Goal: Check status

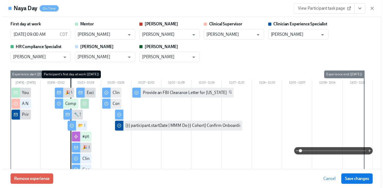
scroll to position [0, 5120]
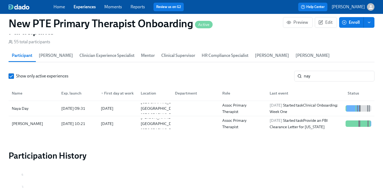
click at [90, 8] on link "Experiences" at bounding box center [85, 6] width 22 height 5
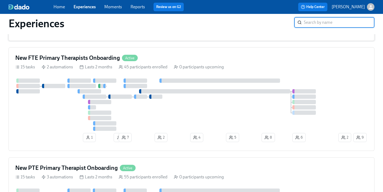
scroll to position [128, 0]
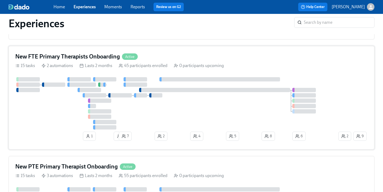
click at [184, 57] on div "New FTE Primary Therapists Onboarding Active" at bounding box center [191, 57] width 353 height 8
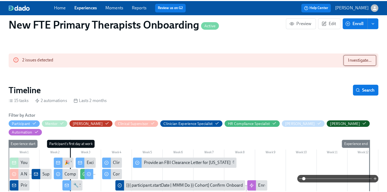
scroll to position [0, 4900]
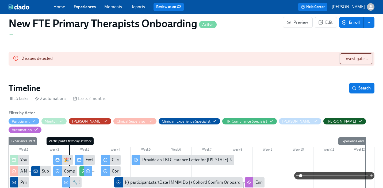
click at [355, 54] on button "Investigate..." at bounding box center [356, 58] width 32 height 11
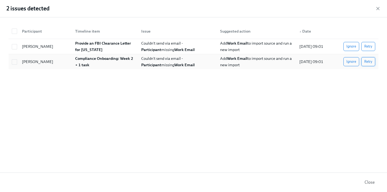
click at [371, 61] on span "Retry" at bounding box center [368, 61] width 8 height 5
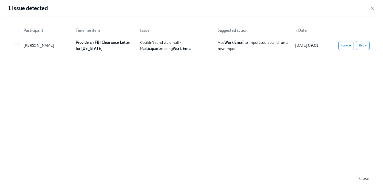
scroll to position [0, 5208]
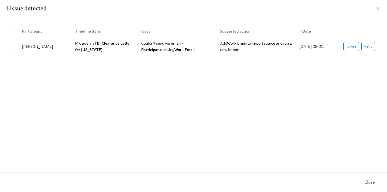
click at [369, 178] on button "Close" at bounding box center [370, 182] width 18 height 11
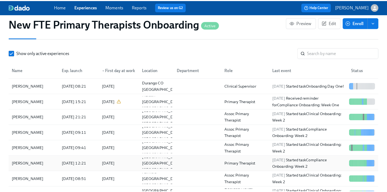
scroll to position [526, 0]
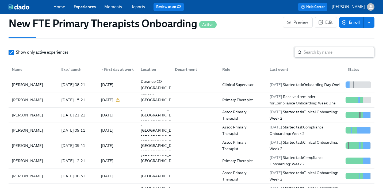
click at [317, 47] on input "search" at bounding box center [339, 52] width 71 height 11
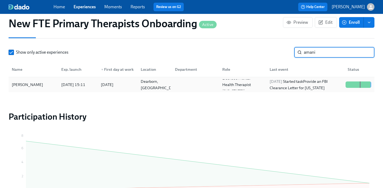
click at [45, 79] on div "[PERSON_NAME]" at bounding box center [33, 84] width 47 height 11
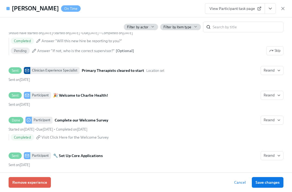
scroll to position [282, 0]
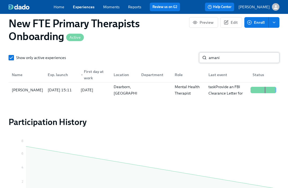
click at [227, 56] on input "amani" at bounding box center [243, 57] width 71 height 11
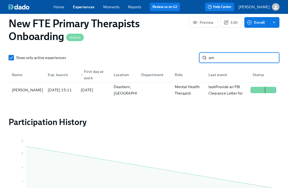
type input "a"
type input "charmai"
click at [27, 91] on div "[PERSON_NAME]" at bounding box center [28, 90] width 36 height 6
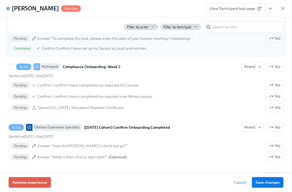
scroll to position [1069, 0]
